Goal: Task Accomplishment & Management: Use online tool/utility

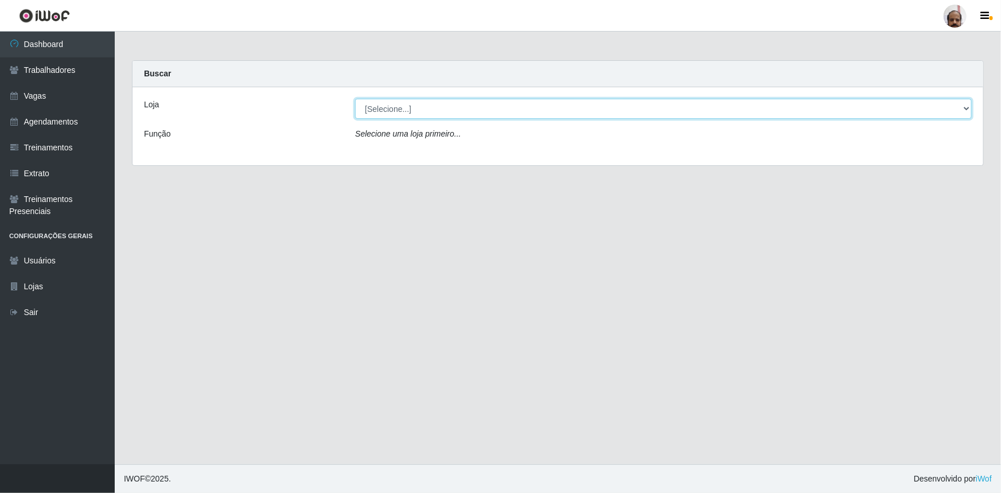
drag, startPoint x: 0, startPoint y: 0, endPoint x: 439, endPoint y: 111, distance: 452.7
click at [439, 111] on select "[Selecione...] Mar Vermelho - Loja 05" at bounding box center [663, 109] width 617 height 20
select select "252"
click at [355, 99] on select "[Selecione...] Mar Vermelho - Loja 05" at bounding box center [663, 109] width 617 height 20
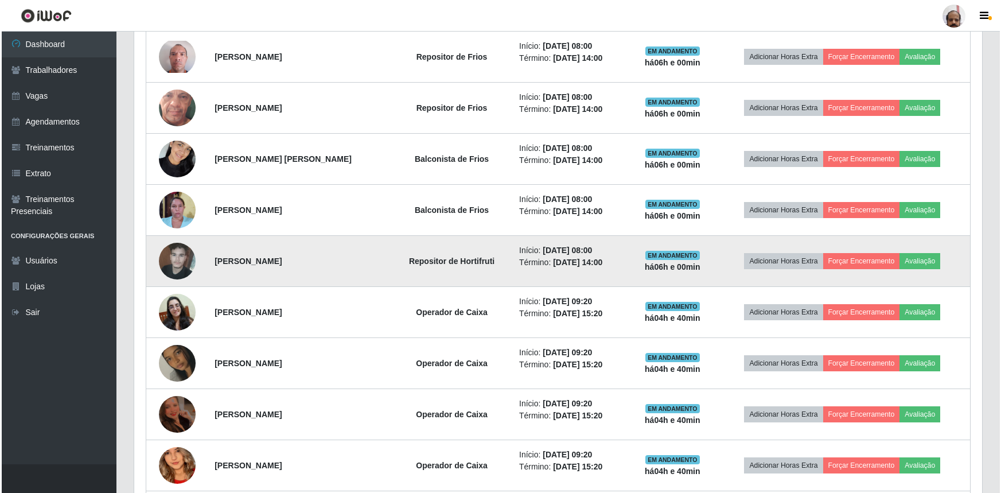
scroll to position [625, 0]
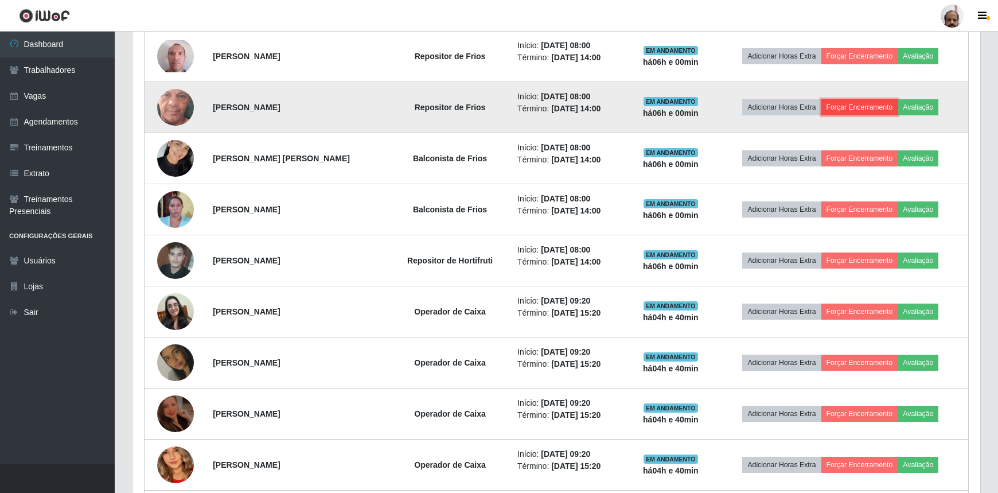
click at [853, 104] on button "Forçar Encerramento" at bounding box center [859, 107] width 77 height 16
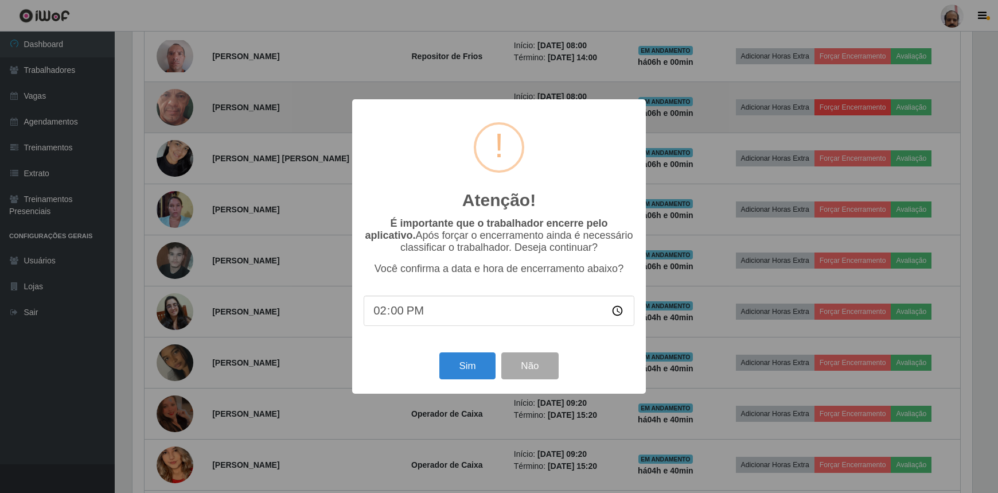
scroll to position [238, 843]
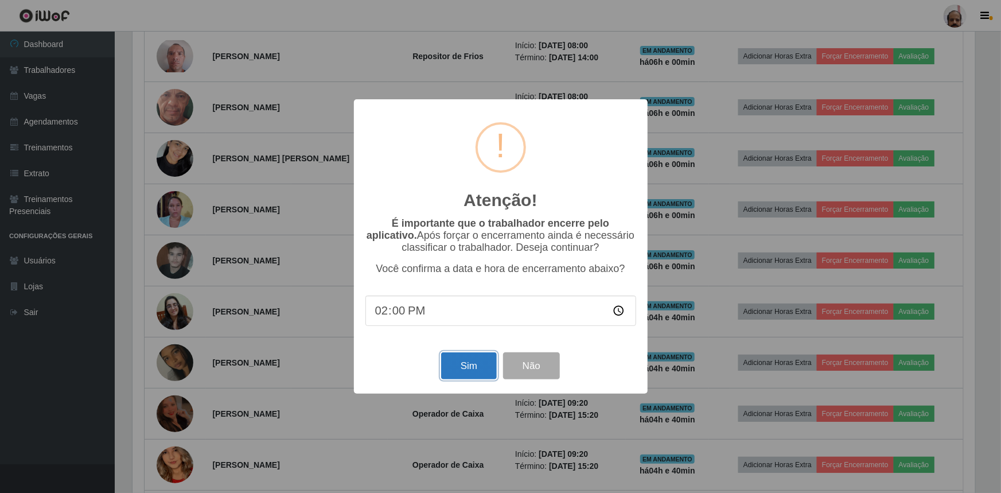
click at [470, 367] on button "Sim" at bounding box center [469, 365] width 56 height 27
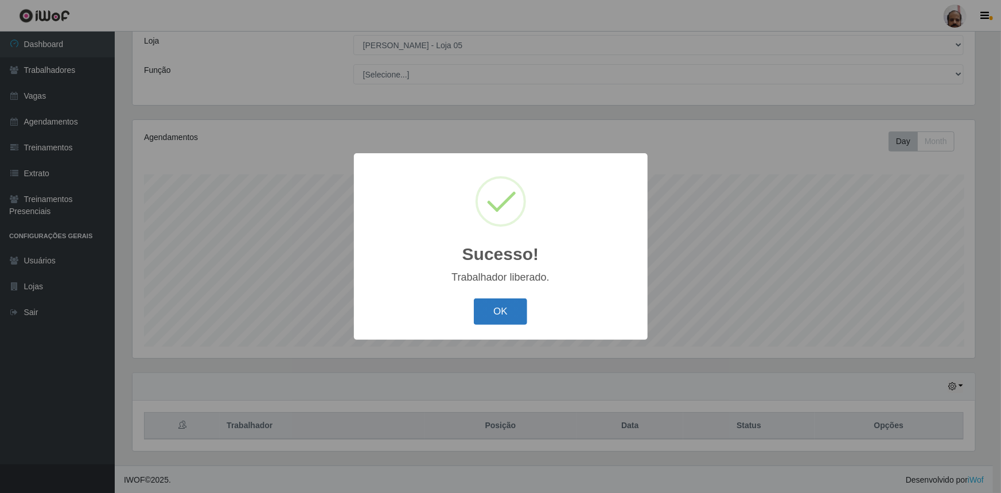
click at [506, 305] on button "OK" at bounding box center [500, 311] width 53 height 27
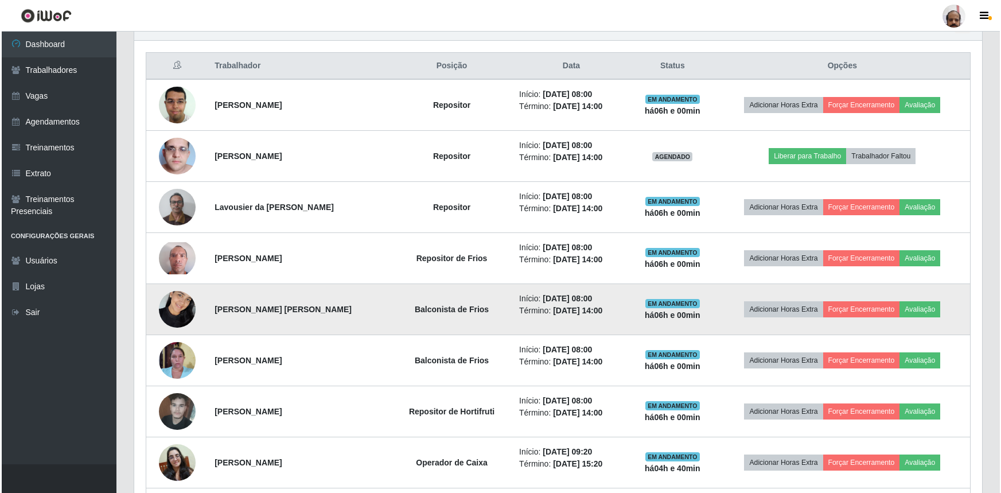
scroll to position [429, 0]
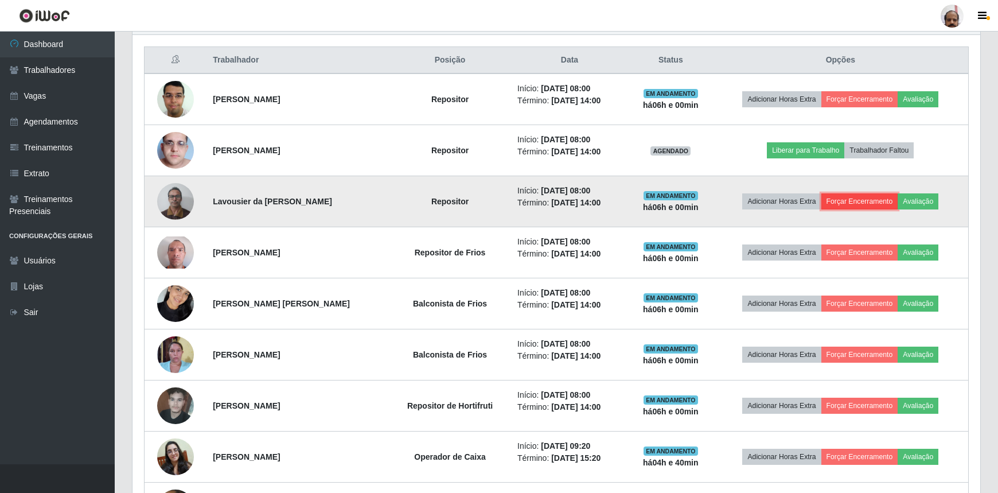
click at [854, 197] on button "Forçar Encerramento" at bounding box center [859, 201] width 77 height 16
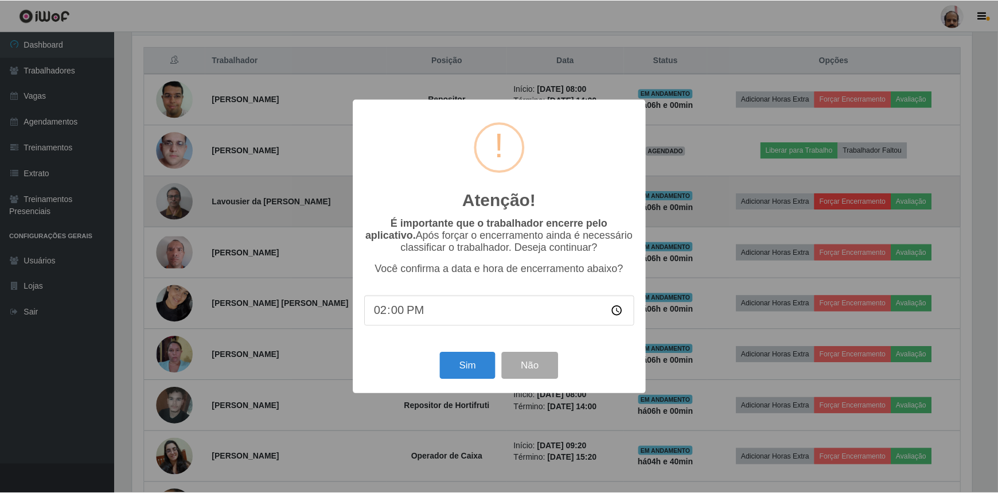
scroll to position [238, 843]
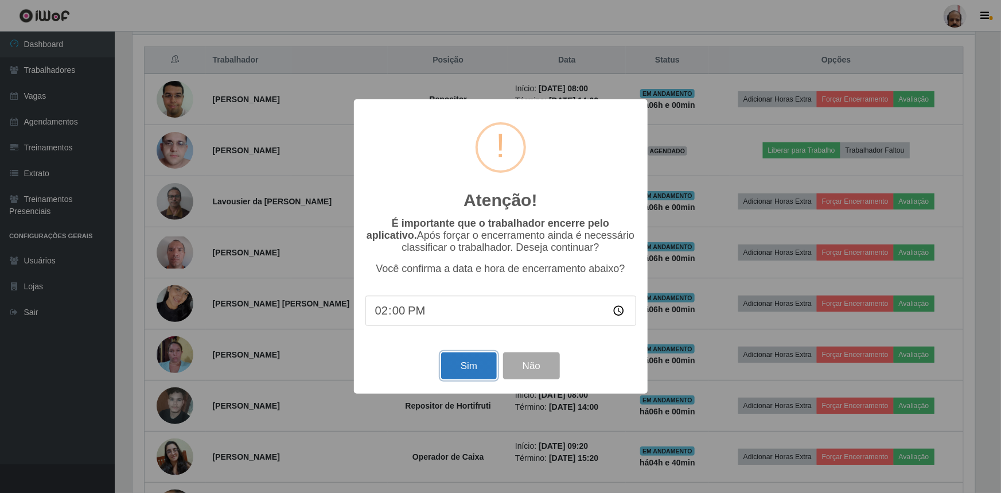
click at [467, 371] on button "Sim" at bounding box center [469, 365] width 56 height 27
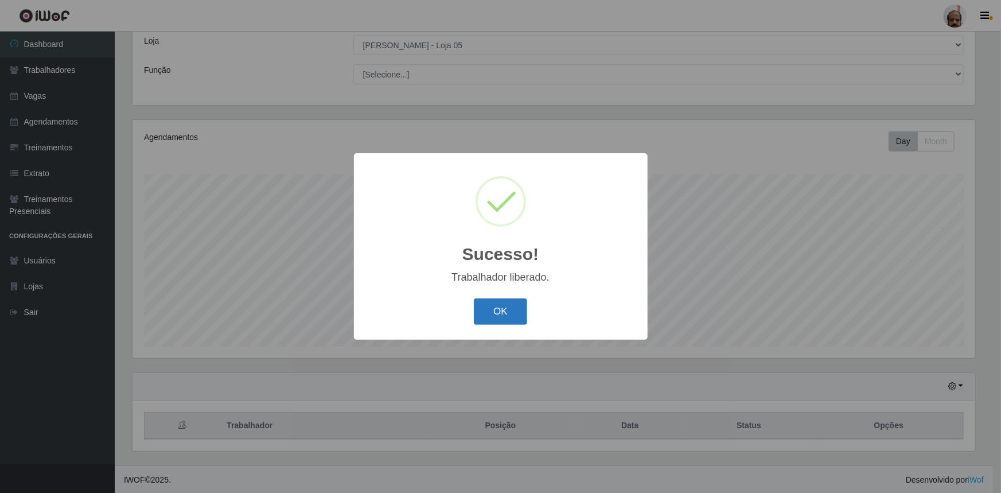
click at [506, 309] on button "OK" at bounding box center [500, 311] width 53 height 27
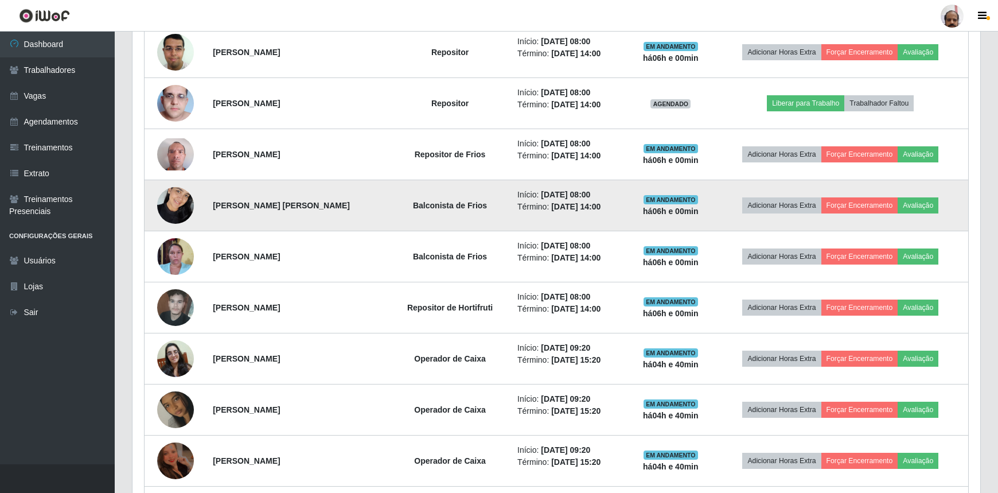
scroll to position [481, 0]
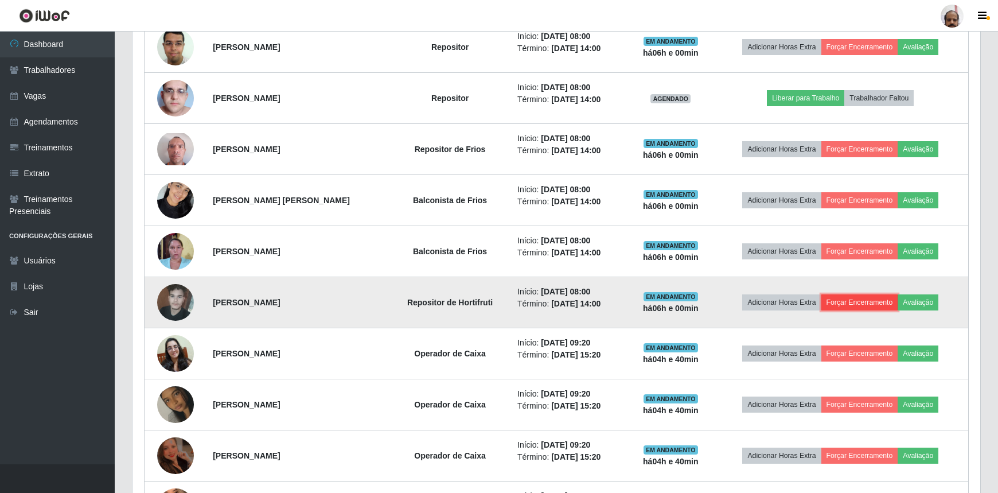
click at [857, 298] on button "Forçar Encerramento" at bounding box center [859, 302] width 77 height 16
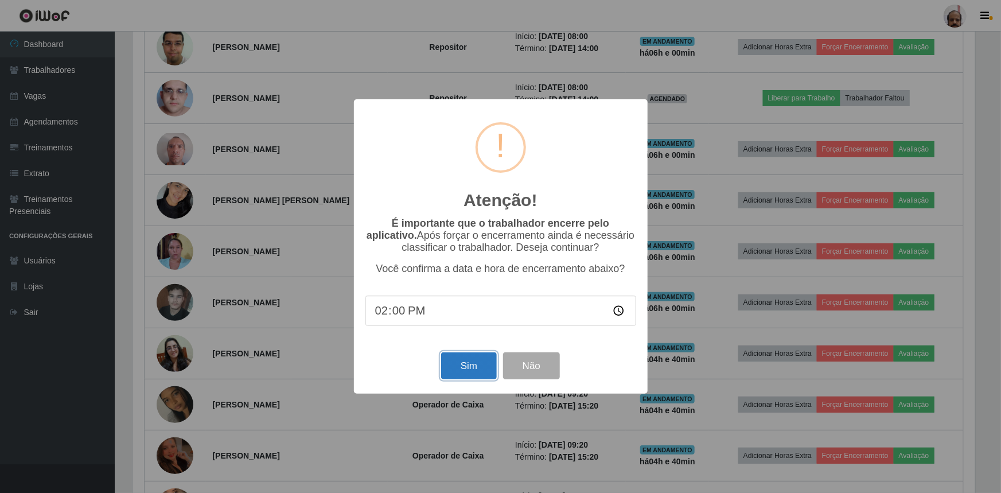
click at [464, 369] on button "Sim" at bounding box center [469, 365] width 56 height 27
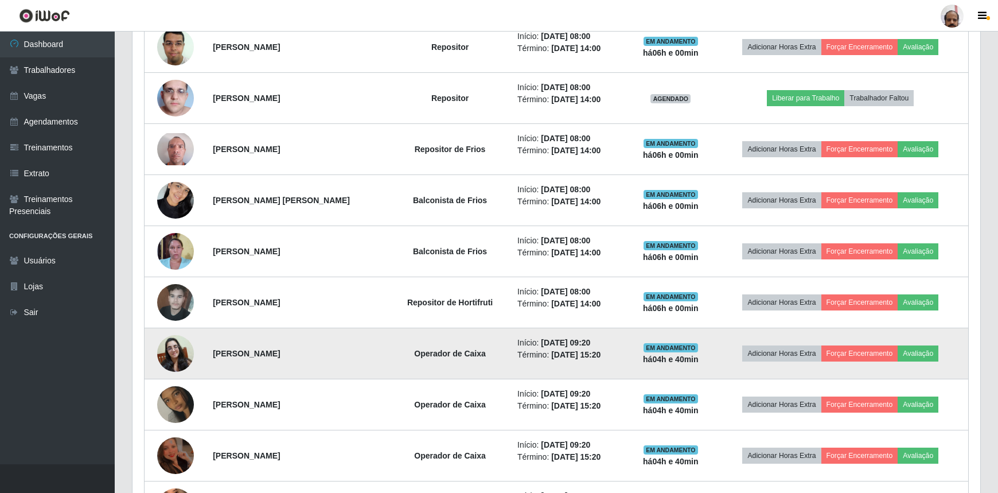
scroll to position [0, 0]
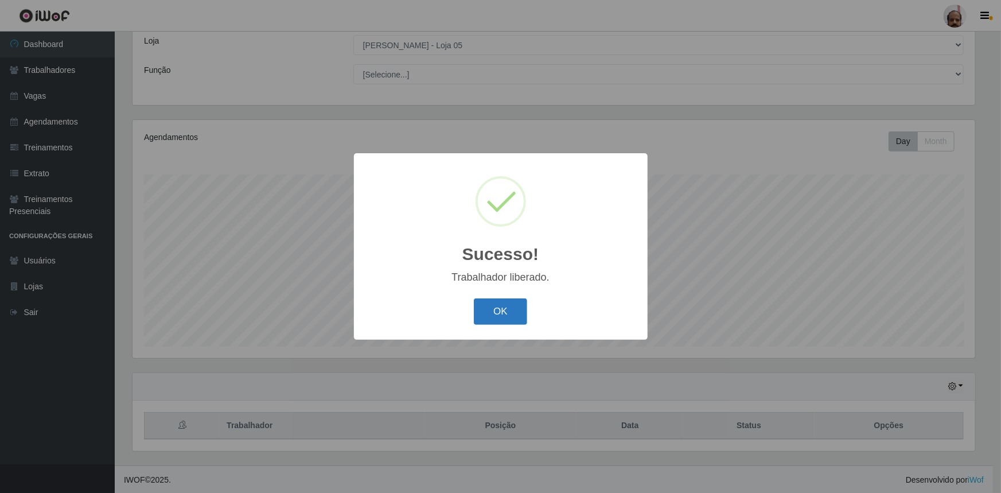
click at [498, 316] on button "OK" at bounding box center [500, 311] width 53 height 27
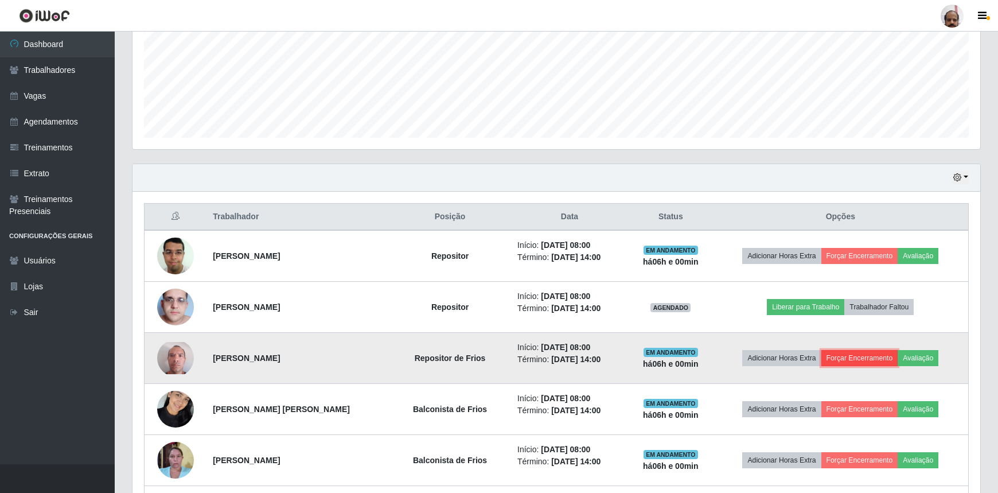
click at [857, 355] on button "Forçar Encerramento" at bounding box center [859, 358] width 77 height 16
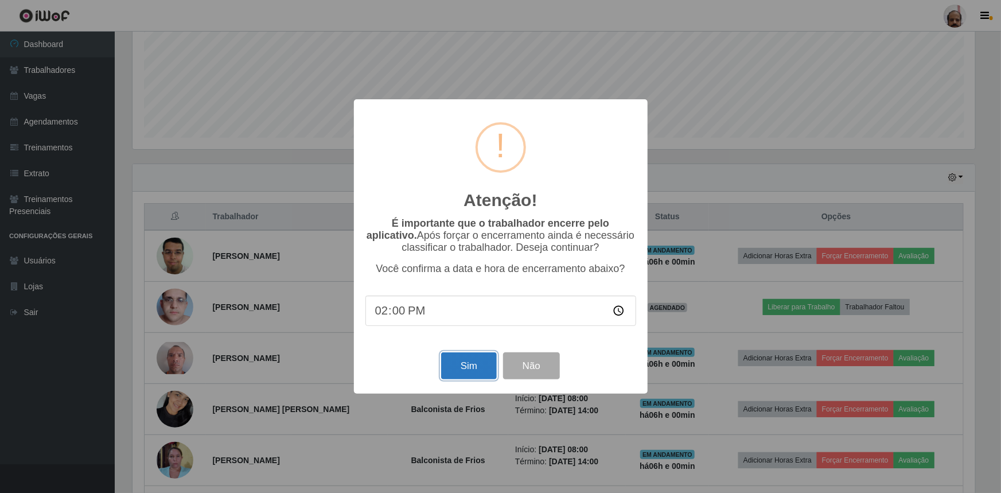
click at [455, 364] on button "Sim" at bounding box center [469, 365] width 56 height 27
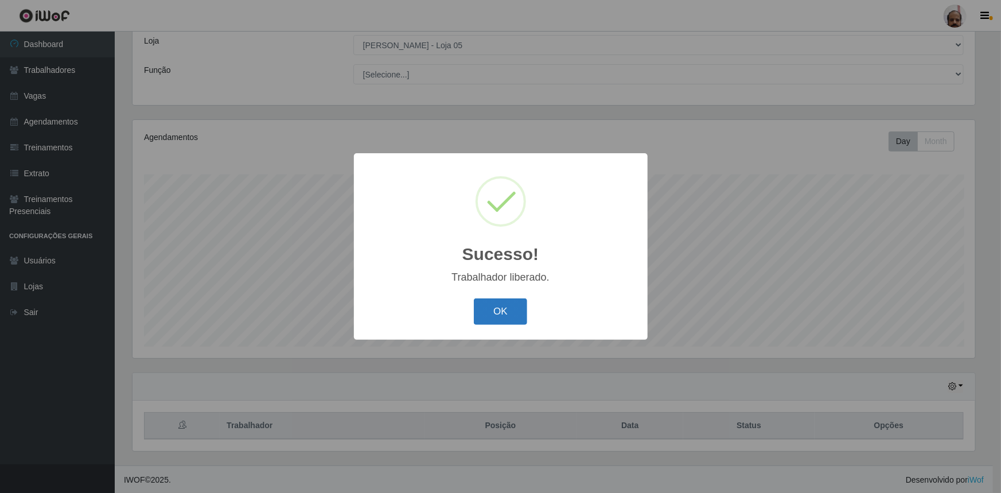
click at [493, 309] on button "OK" at bounding box center [500, 311] width 53 height 27
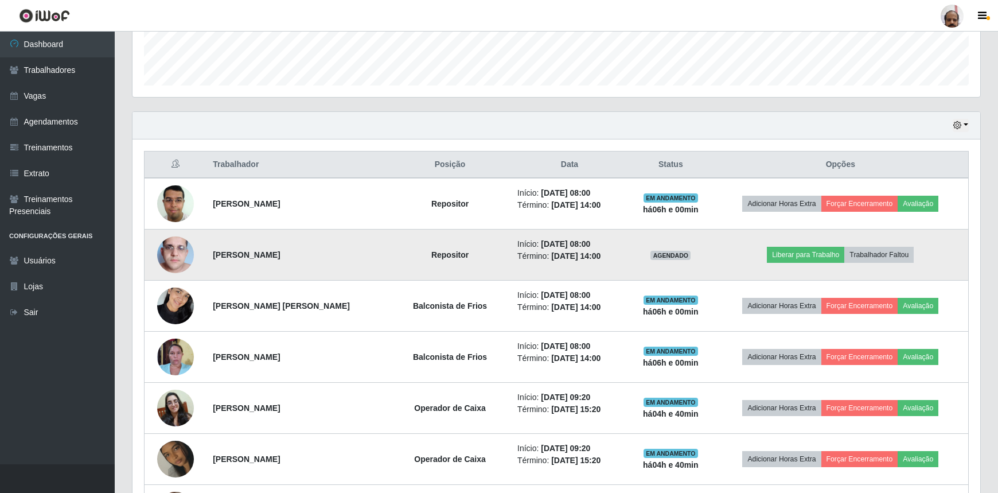
click at [166, 257] on img at bounding box center [175, 254] width 37 height 65
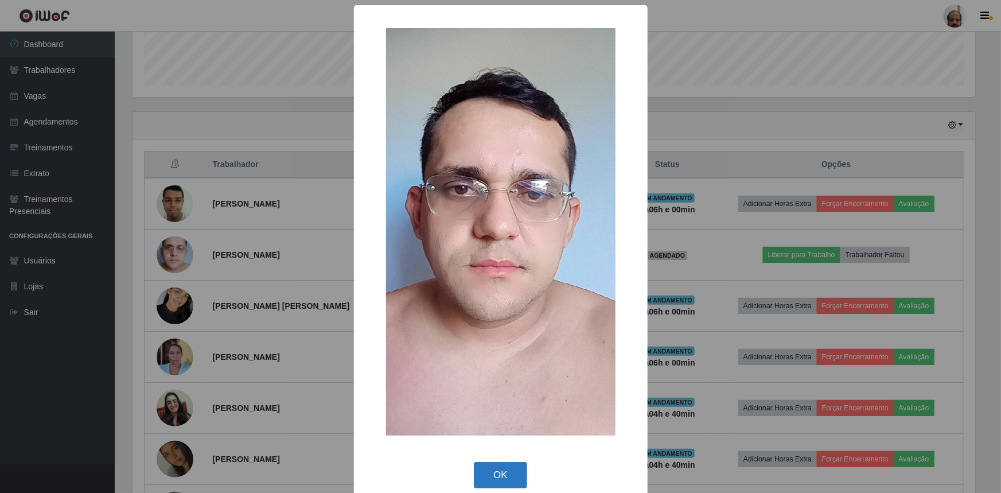
click at [486, 471] on button "OK" at bounding box center [500, 475] width 53 height 27
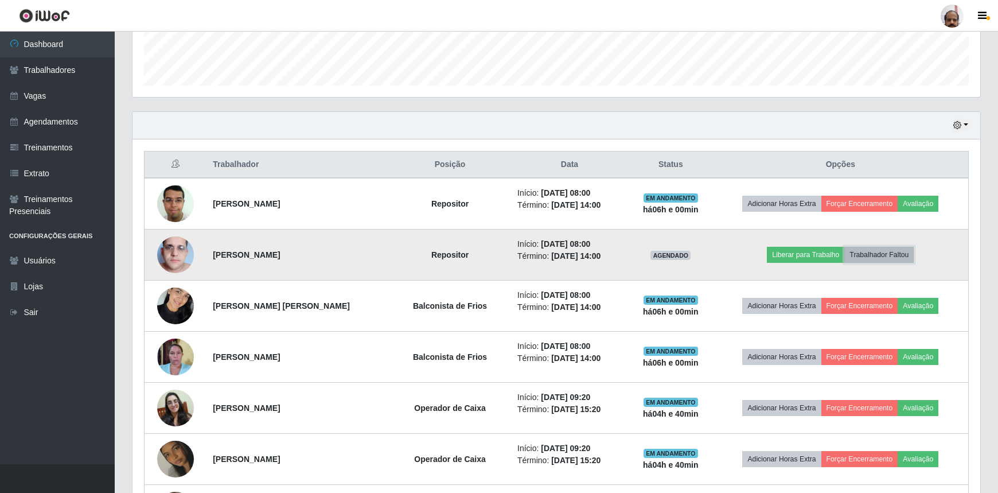
click at [888, 253] on button "Trabalhador Faltou" at bounding box center [878, 255] width 69 height 16
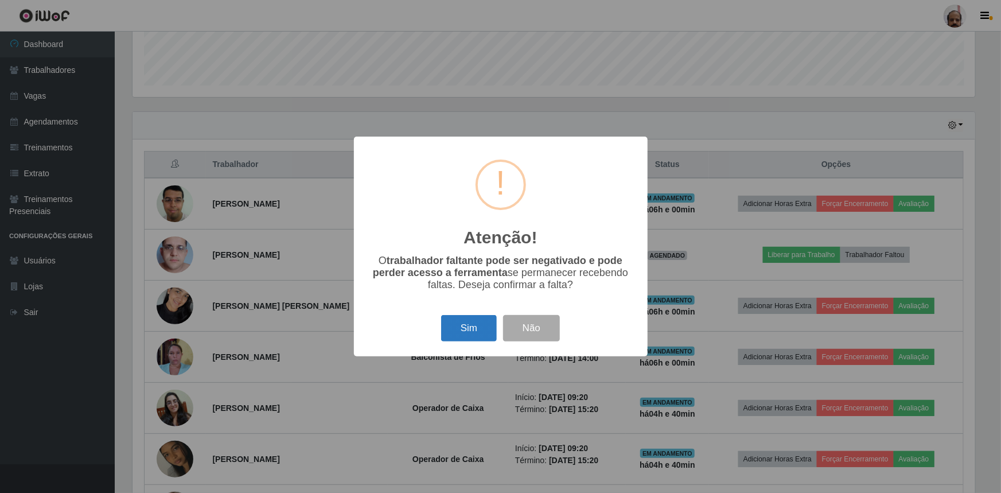
click at [453, 336] on button "Sim" at bounding box center [469, 328] width 56 height 27
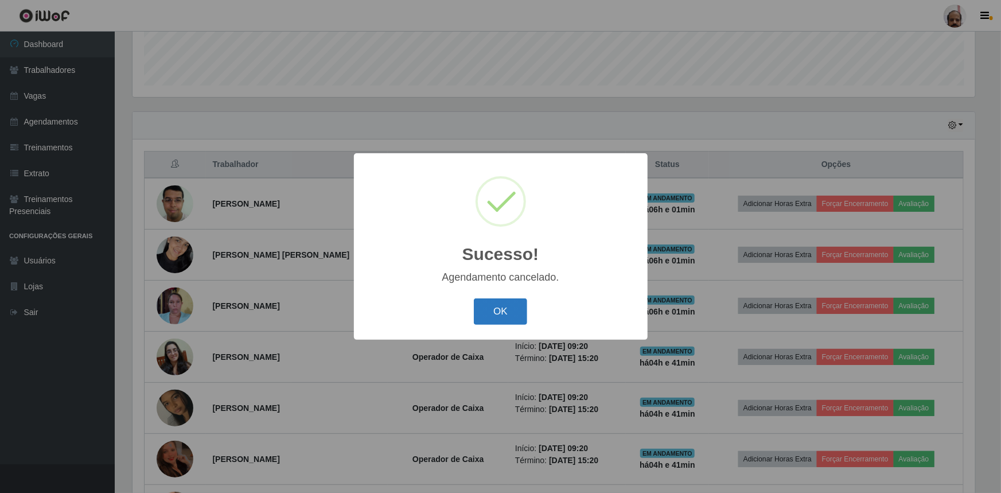
click at [487, 315] on button "OK" at bounding box center [500, 311] width 53 height 27
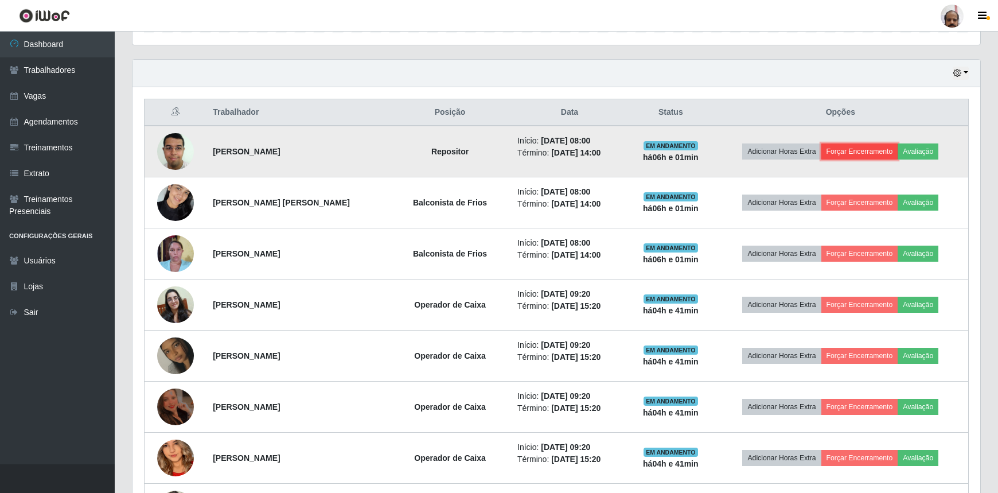
click at [869, 152] on button "Forçar Encerramento" at bounding box center [859, 151] width 77 height 16
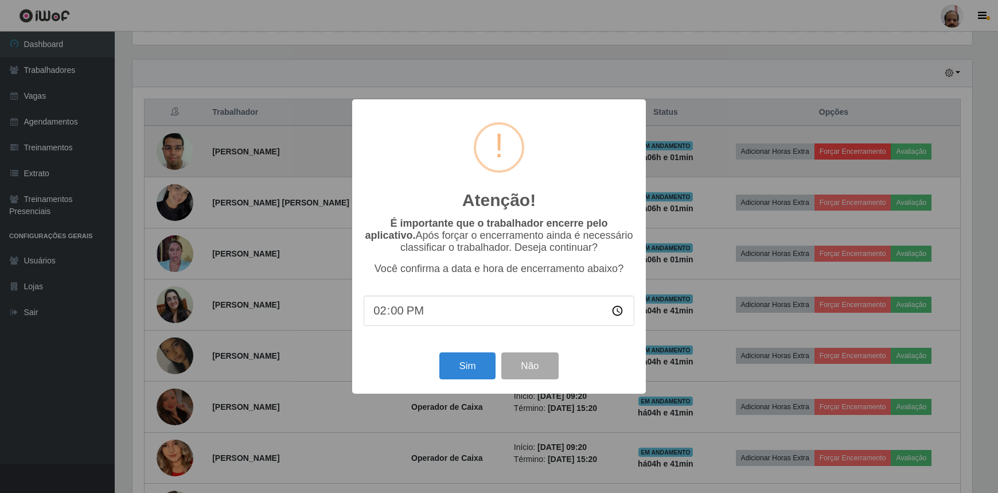
scroll to position [238, 843]
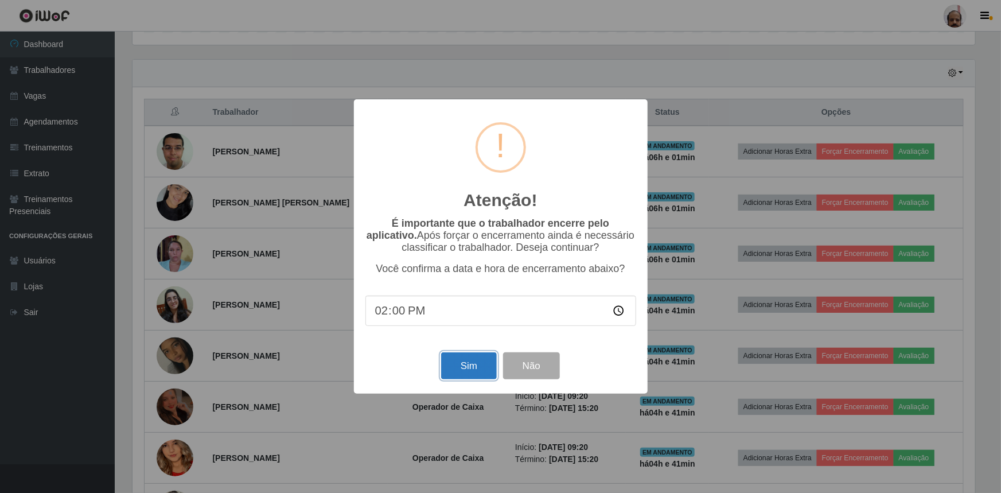
click at [460, 372] on button "Sim" at bounding box center [469, 365] width 56 height 27
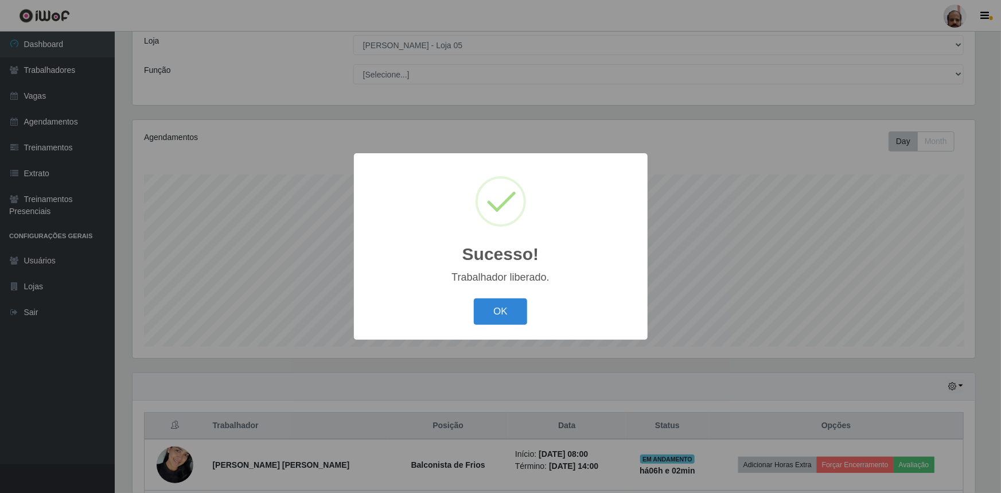
click at [489, 329] on div "Sucesso! × Trabalhador liberado. OK Cancel" at bounding box center [501, 246] width 294 height 186
click at [498, 316] on button "OK" at bounding box center [500, 311] width 53 height 27
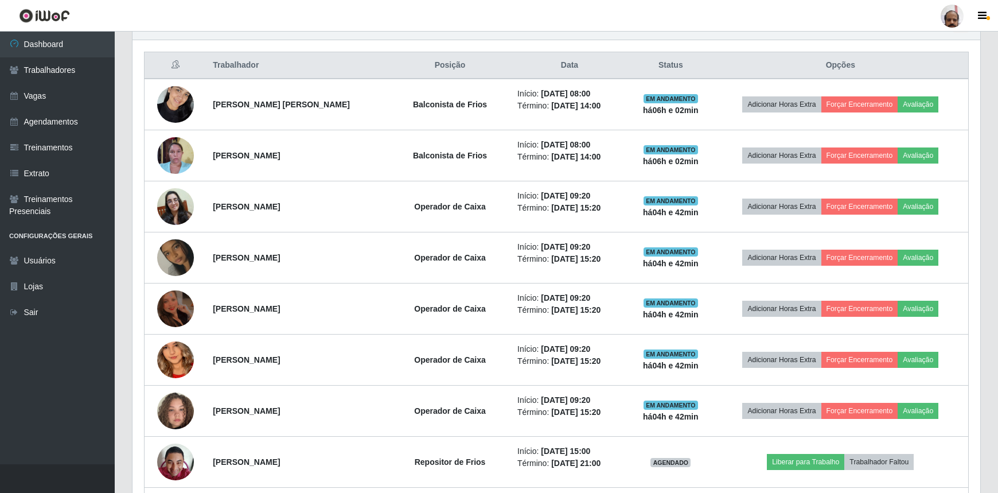
scroll to position [429, 0]
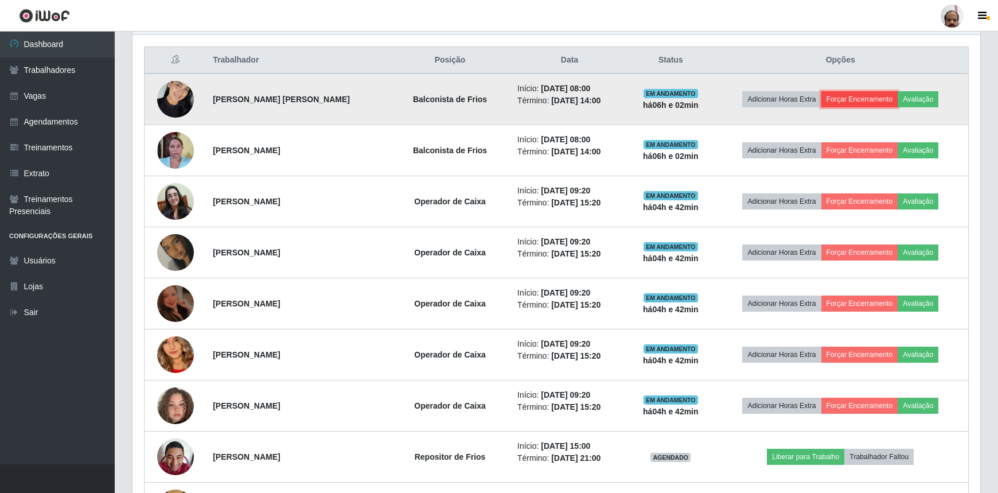
click at [848, 96] on button "Forçar Encerramento" at bounding box center [859, 99] width 77 height 16
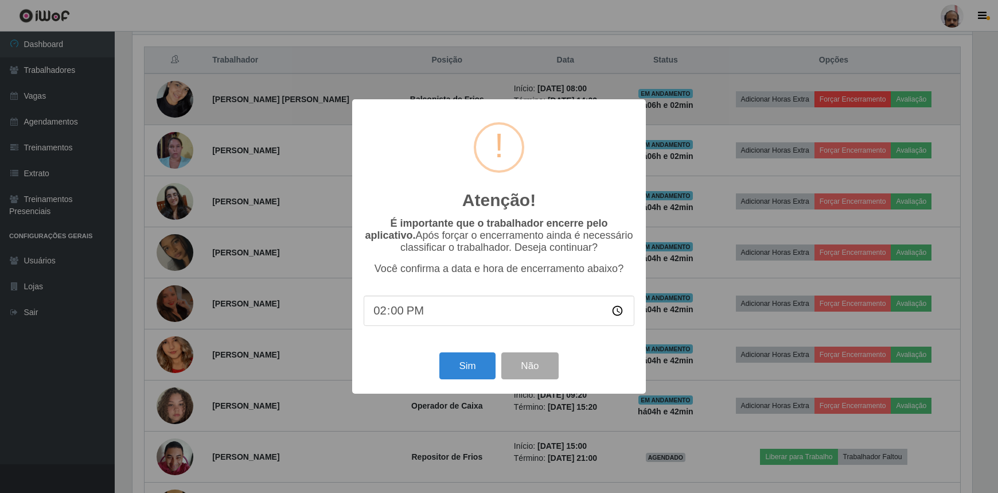
scroll to position [238, 843]
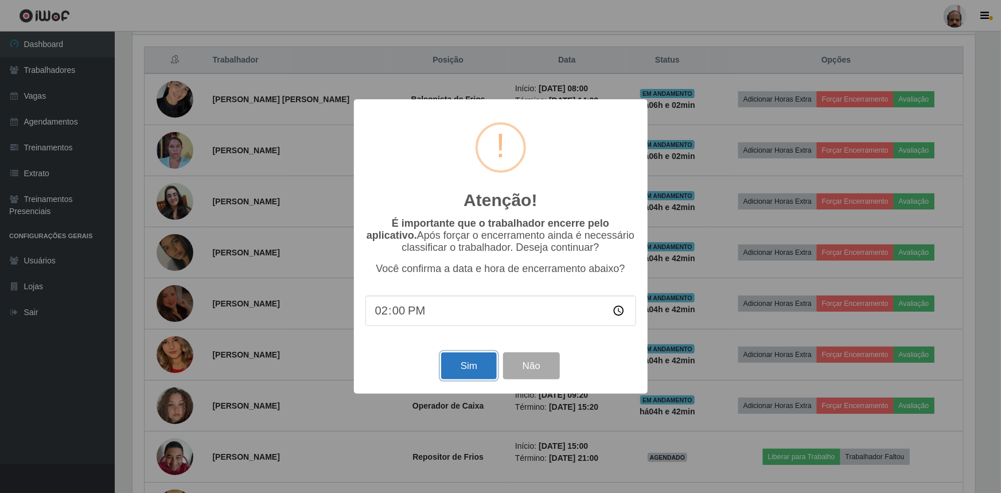
click at [459, 364] on button "Sim" at bounding box center [469, 365] width 56 height 27
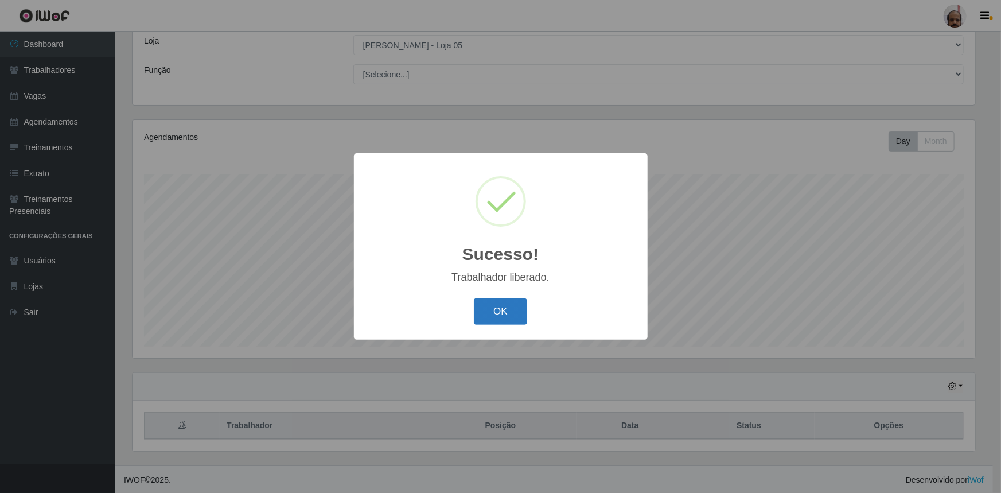
click at [511, 315] on button "OK" at bounding box center [500, 311] width 53 height 27
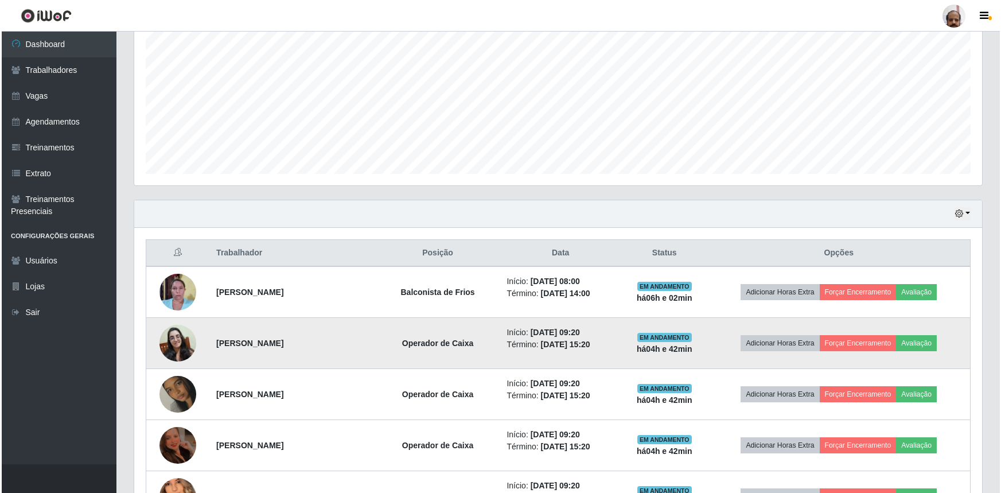
scroll to position [272, 0]
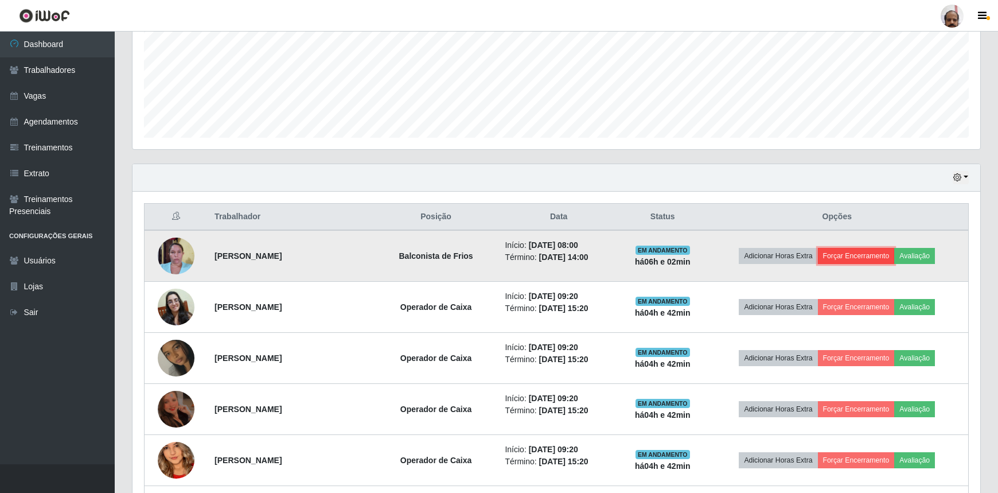
click at [884, 248] on button "Forçar Encerramento" at bounding box center [856, 256] width 77 height 16
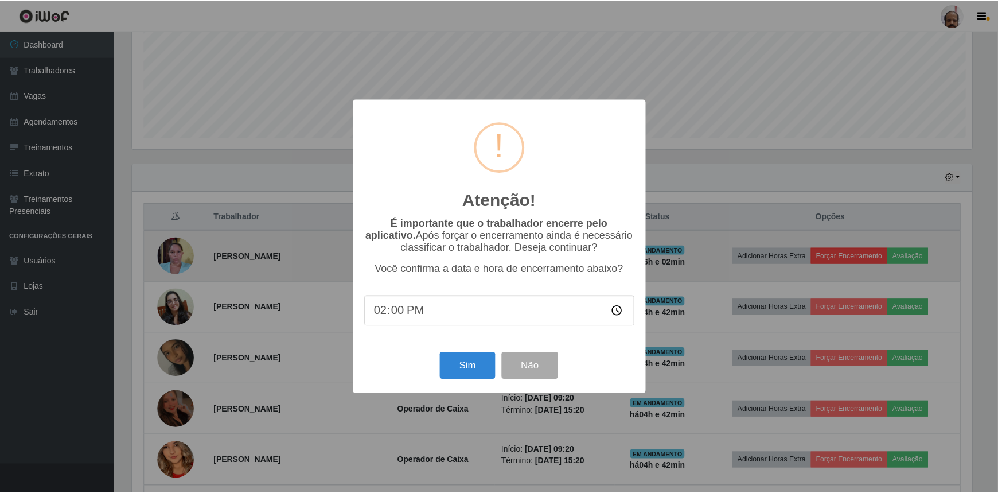
scroll to position [238, 843]
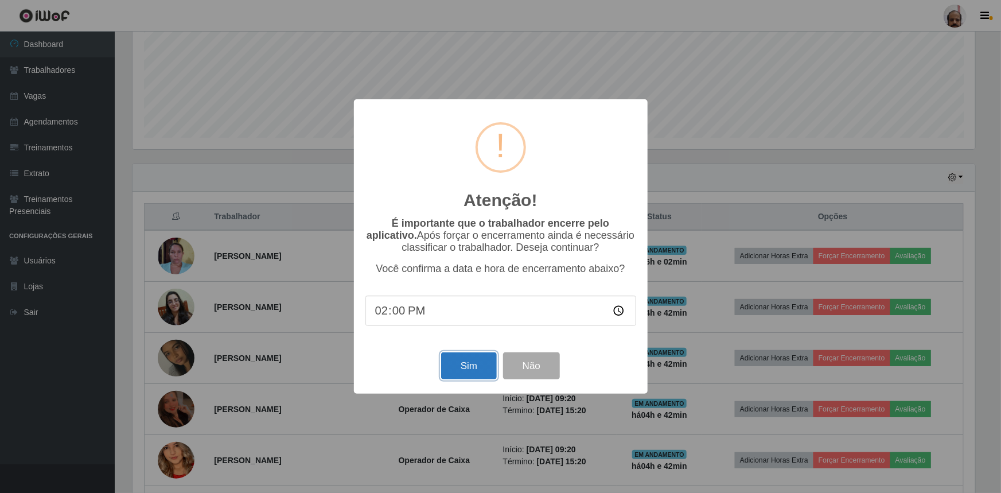
click at [468, 368] on button "Sim" at bounding box center [469, 365] width 56 height 27
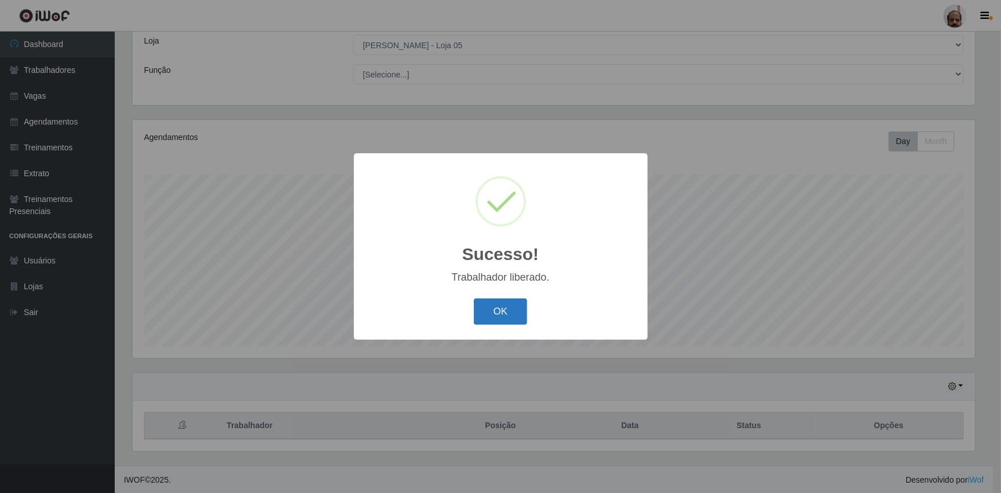
click at [508, 313] on button "OK" at bounding box center [500, 311] width 53 height 27
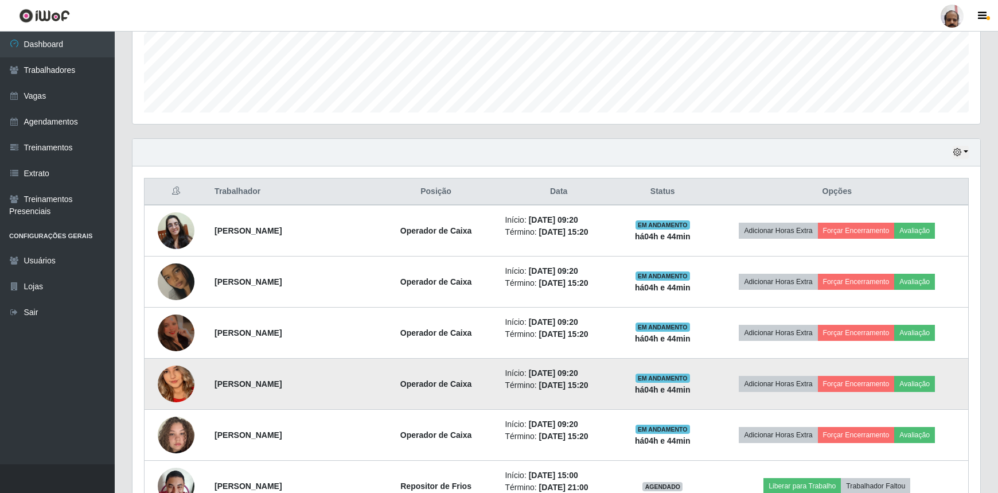
scroll to position [292, 0]
